Goal: Task Accomplishment & Management: Use online tool/utility

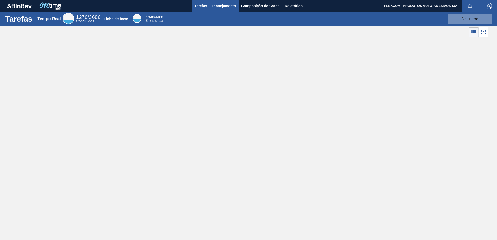
click at [220, 7] on span "Planejamento" at bounding box center [224, 6] width 24 height 6
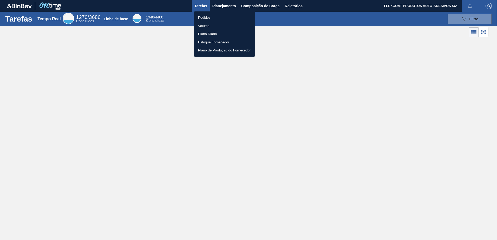
click at [200, 18] on li "Pedidos" at bounding box center [224, 18] width 61 height 8
